Goal: Navigation & Orientation: Go to known website

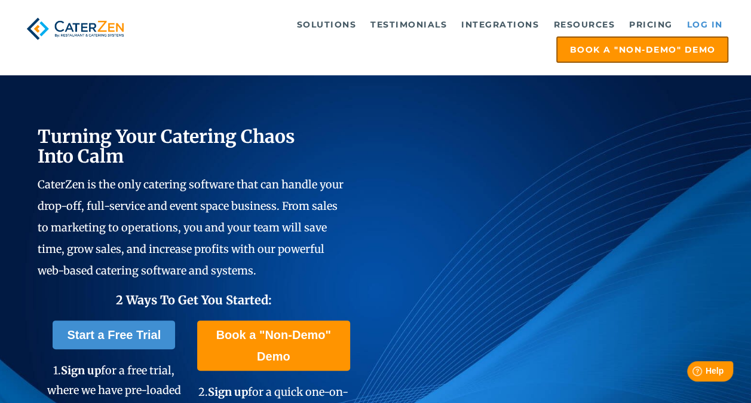
click at [703, 26] on link "Log in" at bounding box center [704, 25] width 48 height 24
click at [693, 33] on link "Log in" at bounding box center [704, 25] width 48 height 24
